Goal: Find specific page/section: Find specific page/section

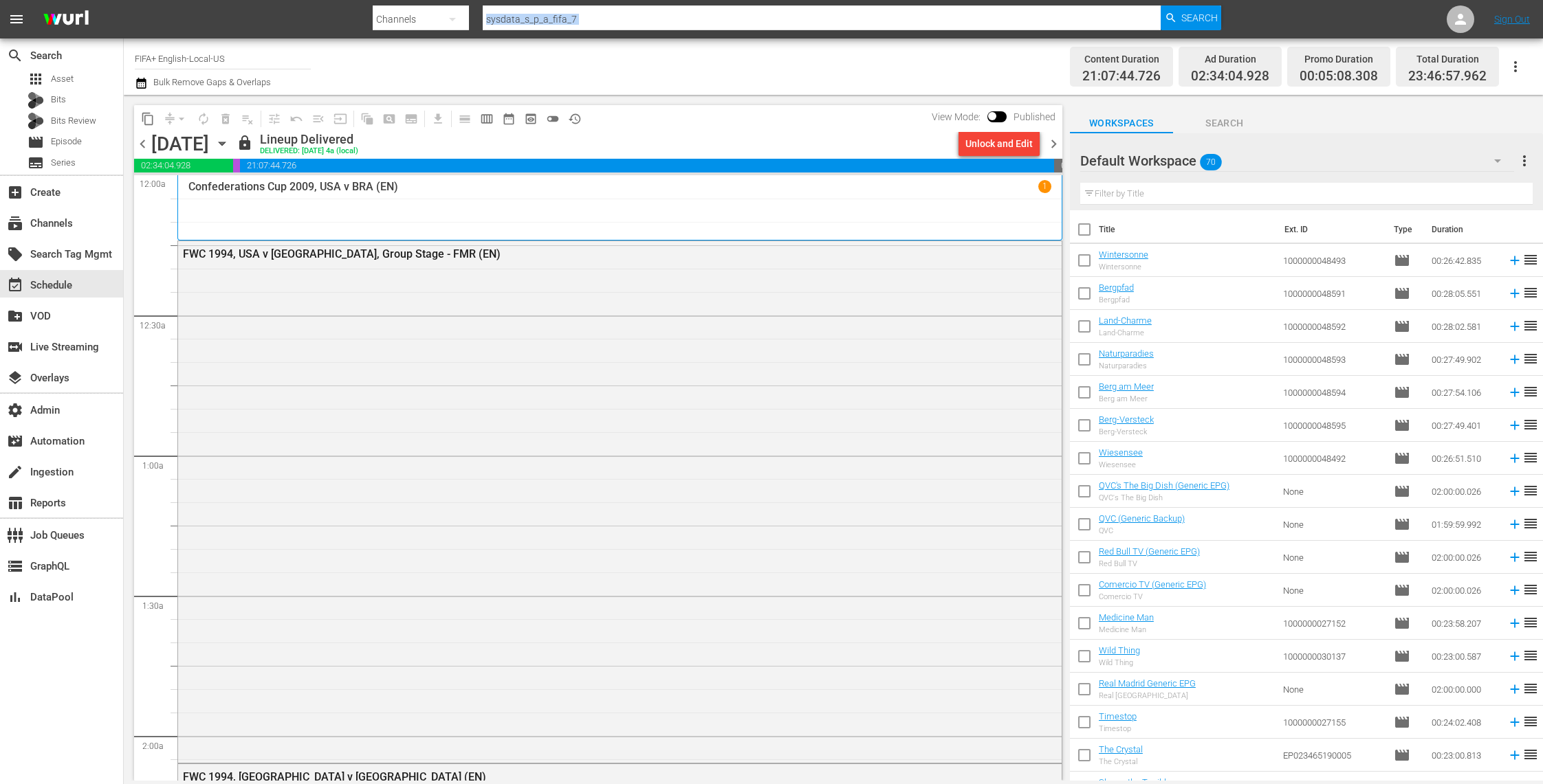
click at [504, 27] on div "Search By Channels Search ID, Title, Description, Keywords, or Category sysdata…" at bounding box center [797, 19] width 848 height 33
paste input "frequency_networks_maydayairdisaster_1"
drag, startPoint x: 624, startPoint y: 18, endPoint x: 377, endPoint y: 15, distance: 247.0
click at [377, 15] on div "Search By Channels Search ID, Title, Description, Keywords, or Category sysdata…" at bounding box center [797, 19] width 848 height 33
type input "frequency_networks_maydayairdisaster_1"
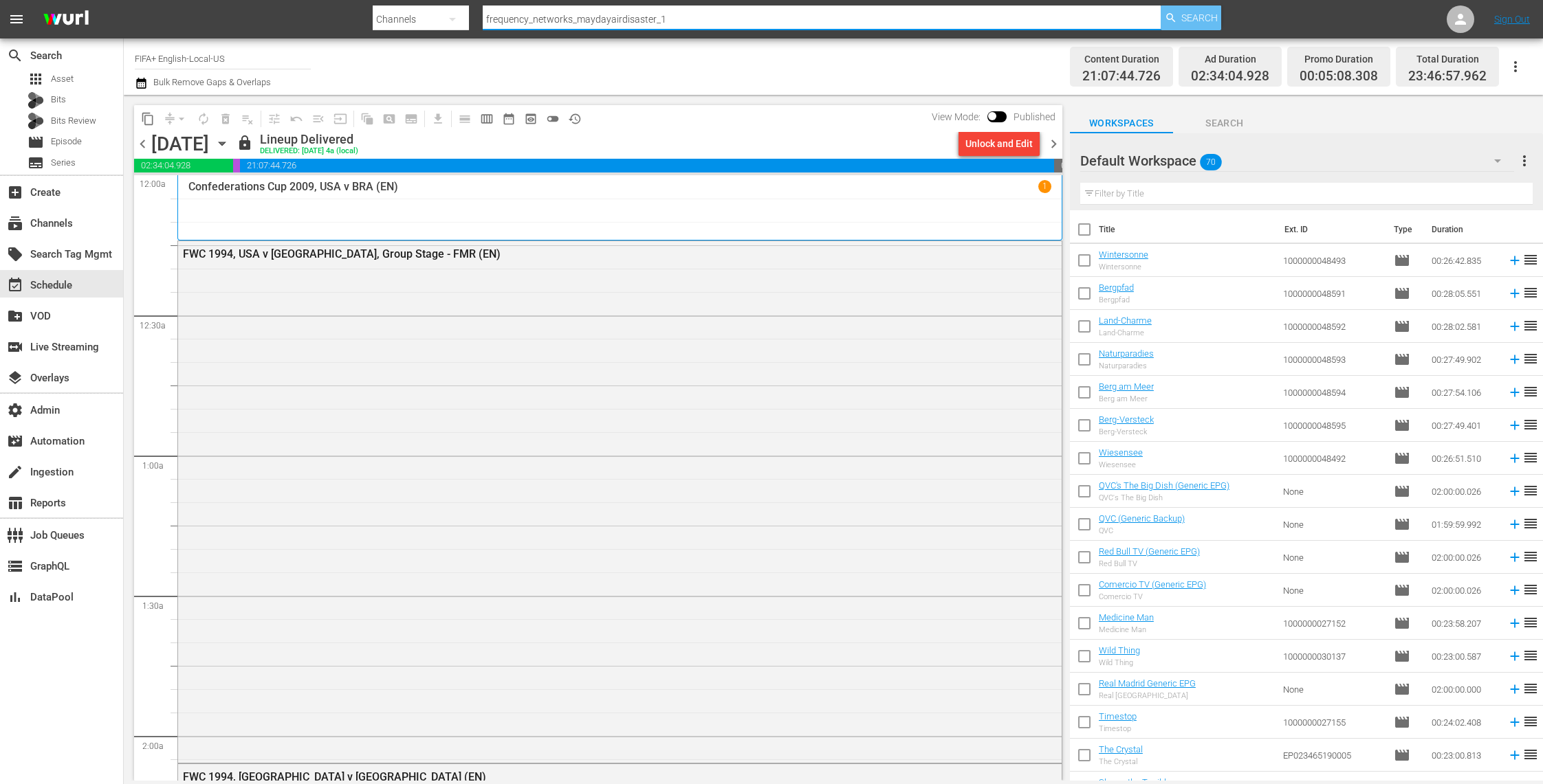
click at [1197, 17] on span "Search" at bounding box center [1199, 17] width 36 height 24
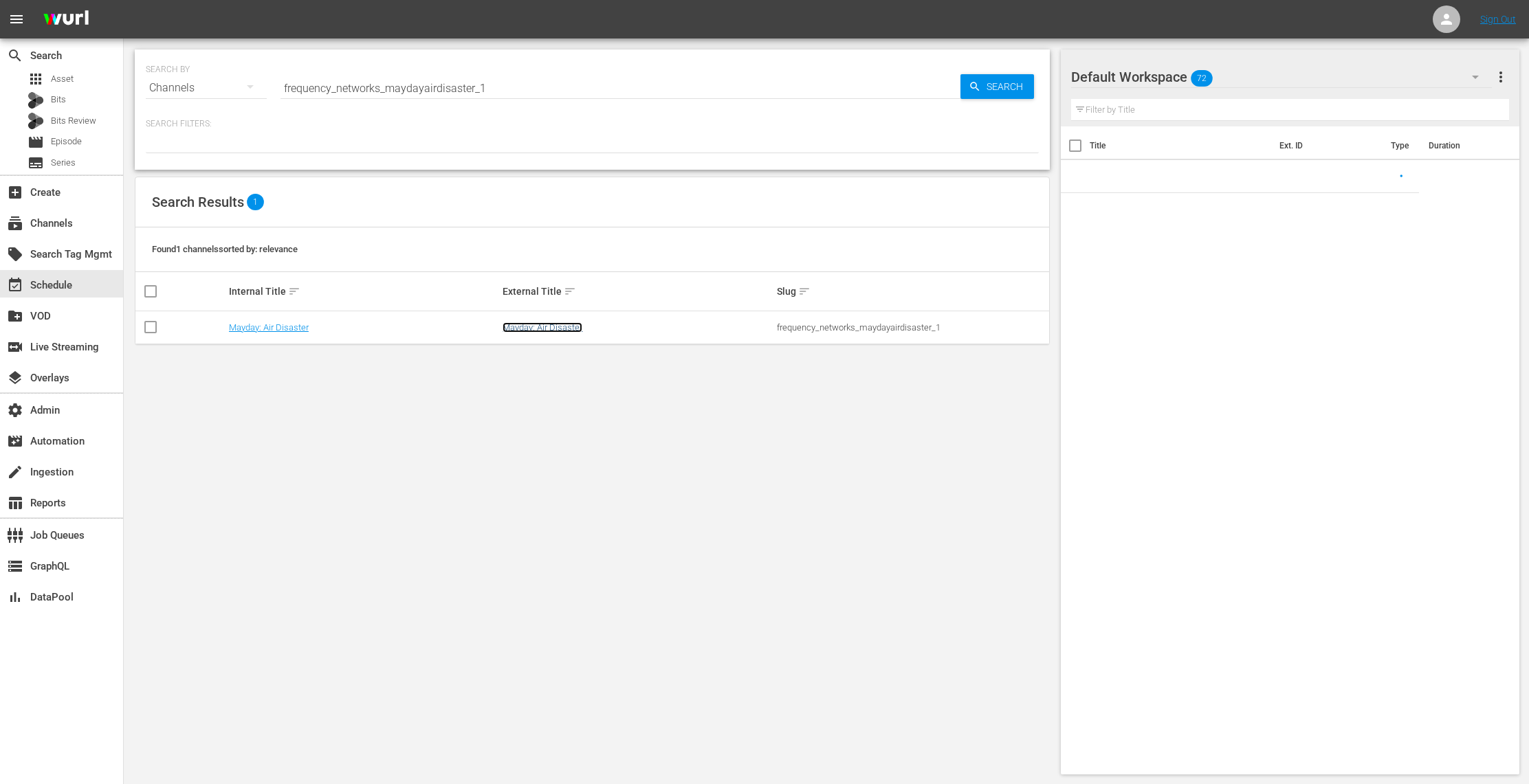
click at [566, 329] on link "Mayday: Air Disaster" at bounding box center [542, 327] width 79 height 10
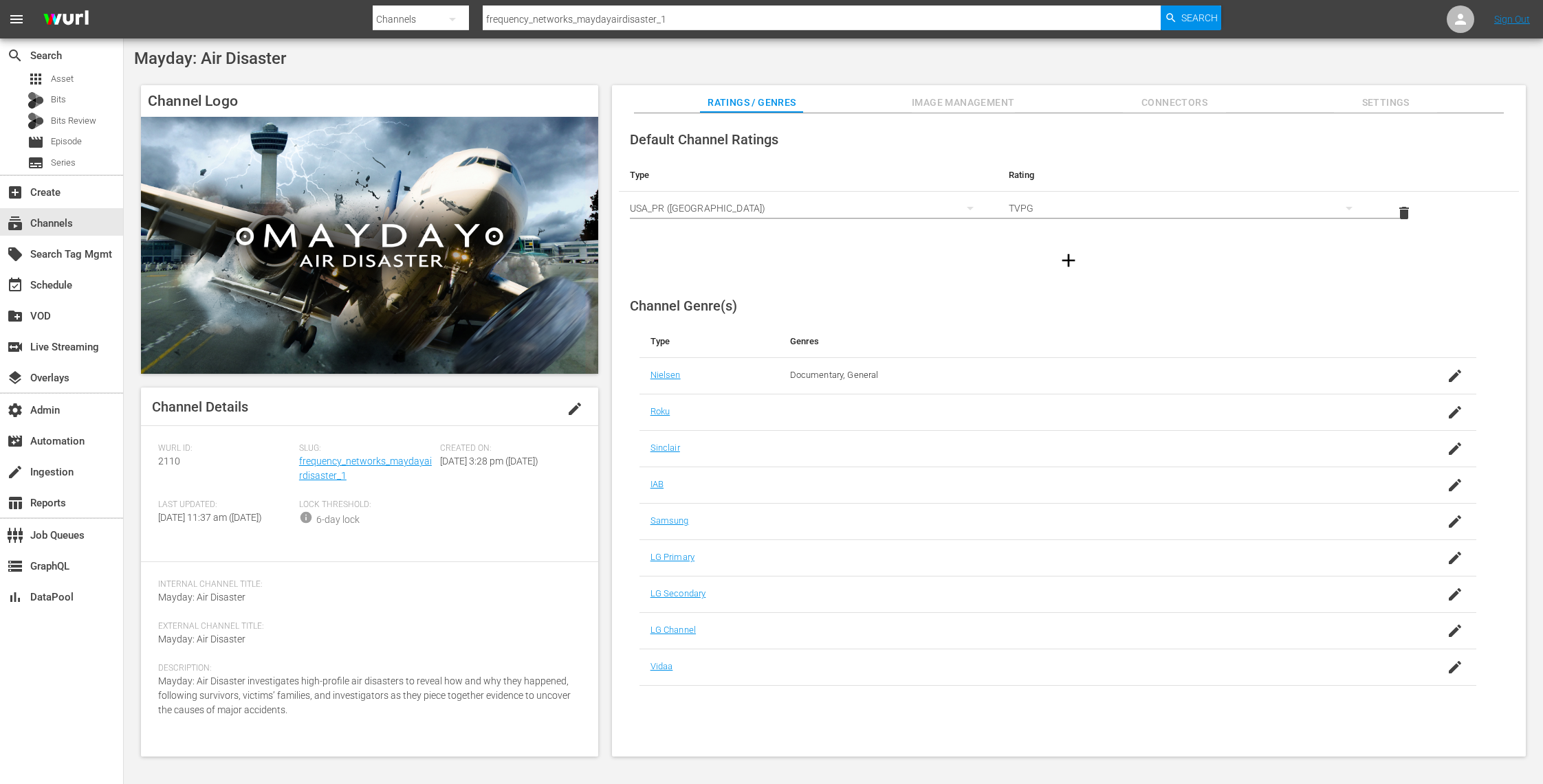
click at [399, 468] on div "Slug: frequency_networks_maydayairdisaster_1" at bounding box center [369, 471] width 141 height 56
click at [400, 466] on link "frequency_networks_maydayairdisaster_1" at bounding box center [365, 468] width 133 height 25
